Goal: Navigation & Orientation: Find specific page/section

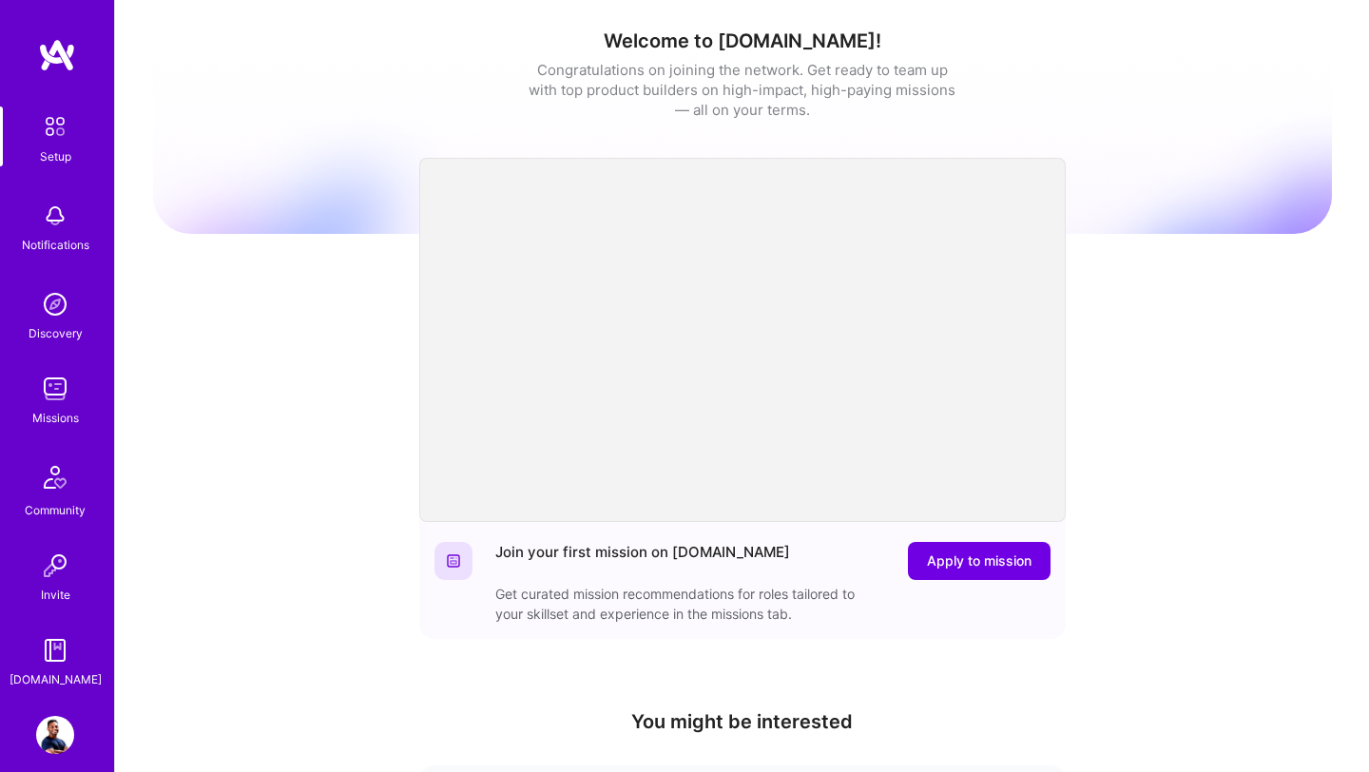
click at [58, 406] on img at bounding box center [55, 389] width 38 height 38
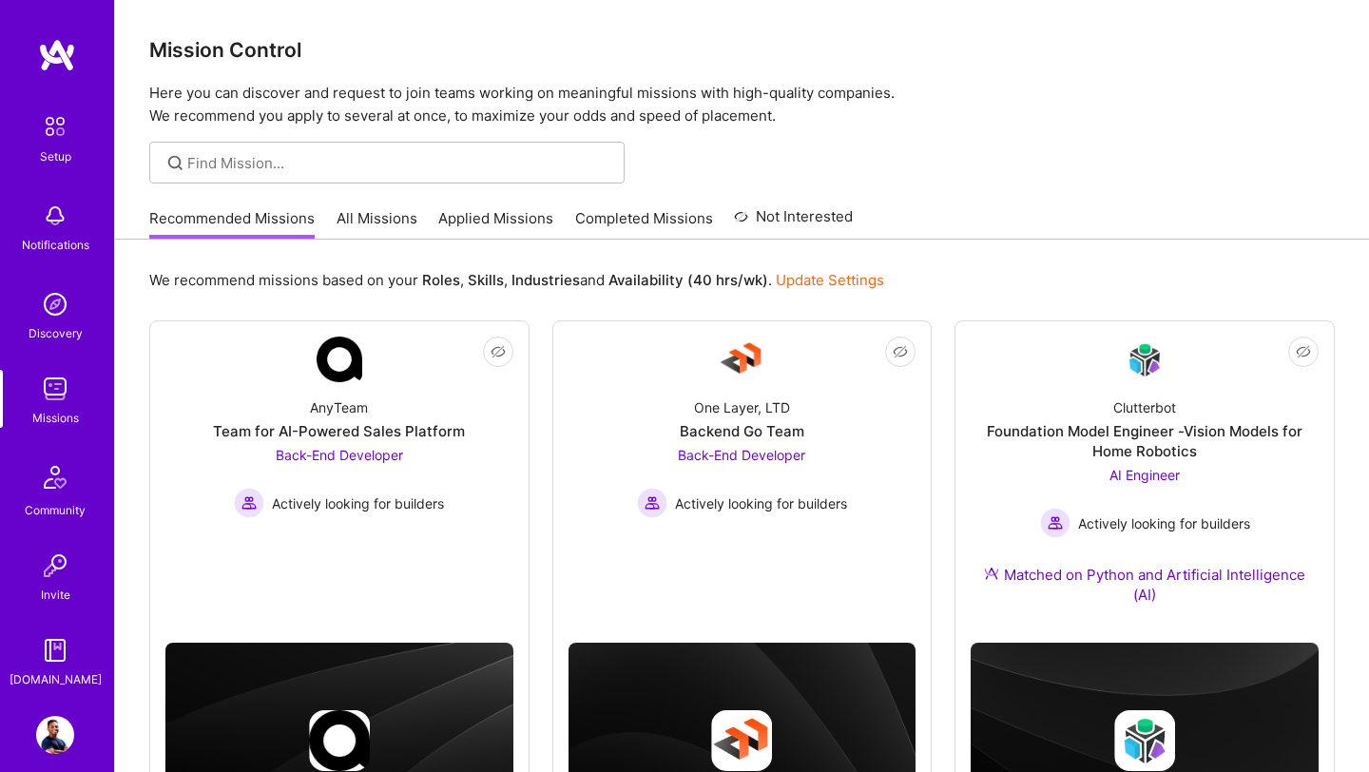
scroll to position [128, 0]
click at [52, 740] on img at bounding box center [55, 735] width 38 height 38
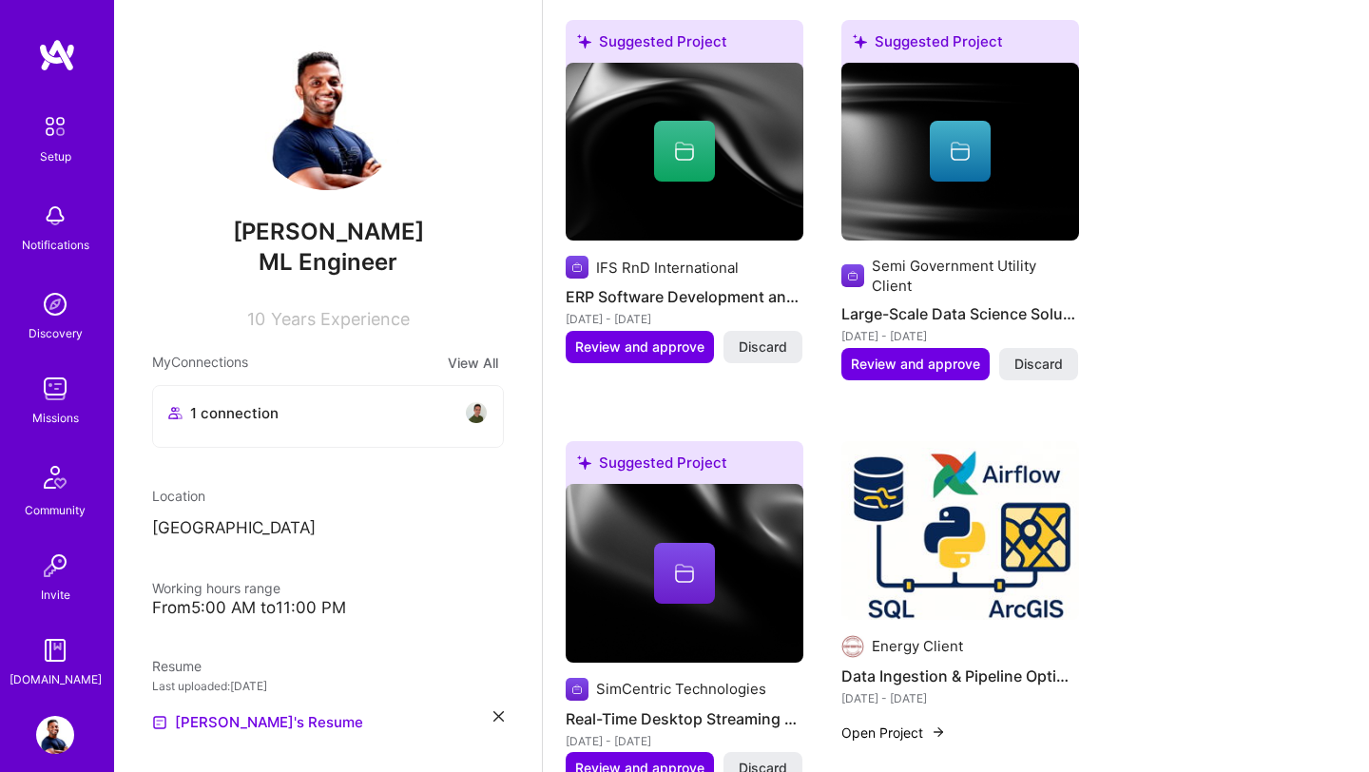
scroll to position [1000, 0]
